Goal: Information Seeking & Learning: Learn about a topic

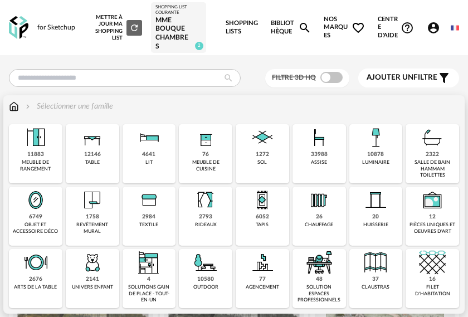
click at [154, 153] on div "4641" at bounding box center [148, 154] width 13 height 7
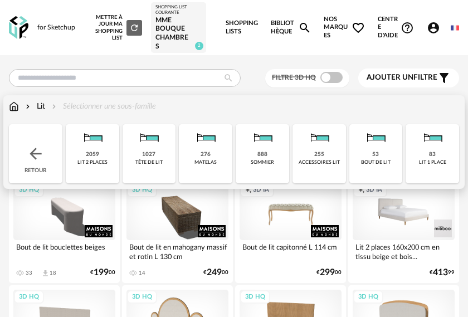
click at [427, 163] on div "lit 1 place" at bounding box center [432, 162] width 27 height 6
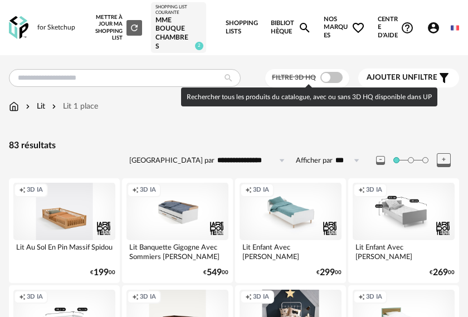
click at [325, 79] on span at bounding box center [331, 77] width 22 height 11
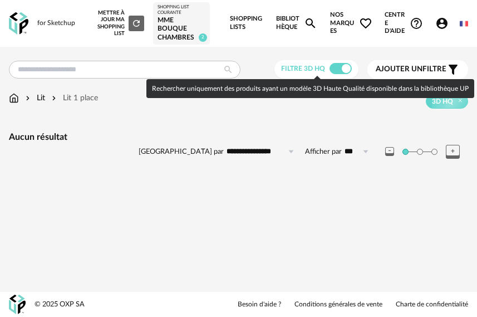
click at [339, 65] on span at bounding box center [341, 68] width 22 height 11
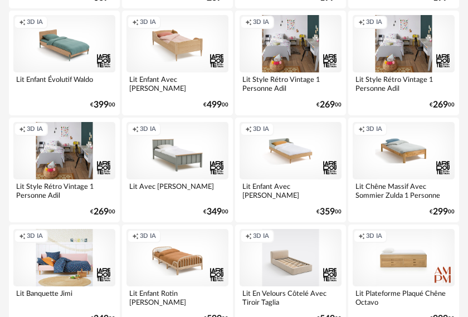
scroll to position [501, 0]
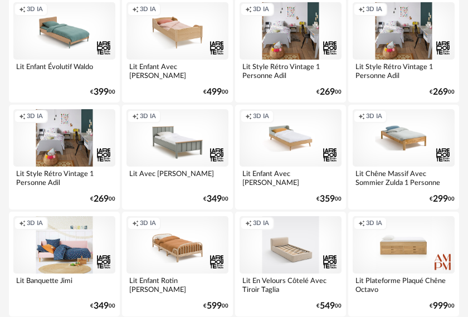
click at [398, 242] on div "Creation icon 3D IA" at bounding box center [403, 244] width 102 height 57
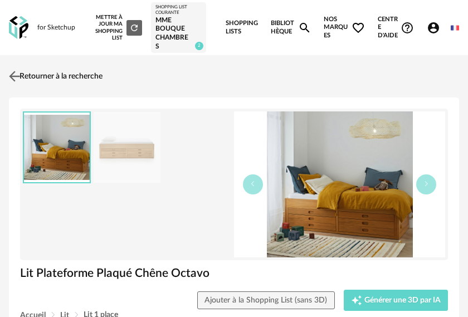
click at [15, 77] on img at bounding box center [15, 76] width 16 height 16
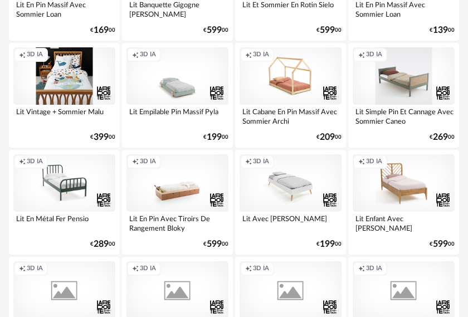
scroll to position [1058, 0]
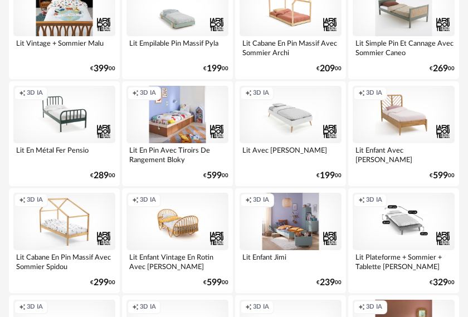
click at [183, 110] on div "Creation icon 3D IA" at bounding box center [177, 114] width 102 height 57
